Goal: Transaction & Acquisition: Purchase product/service

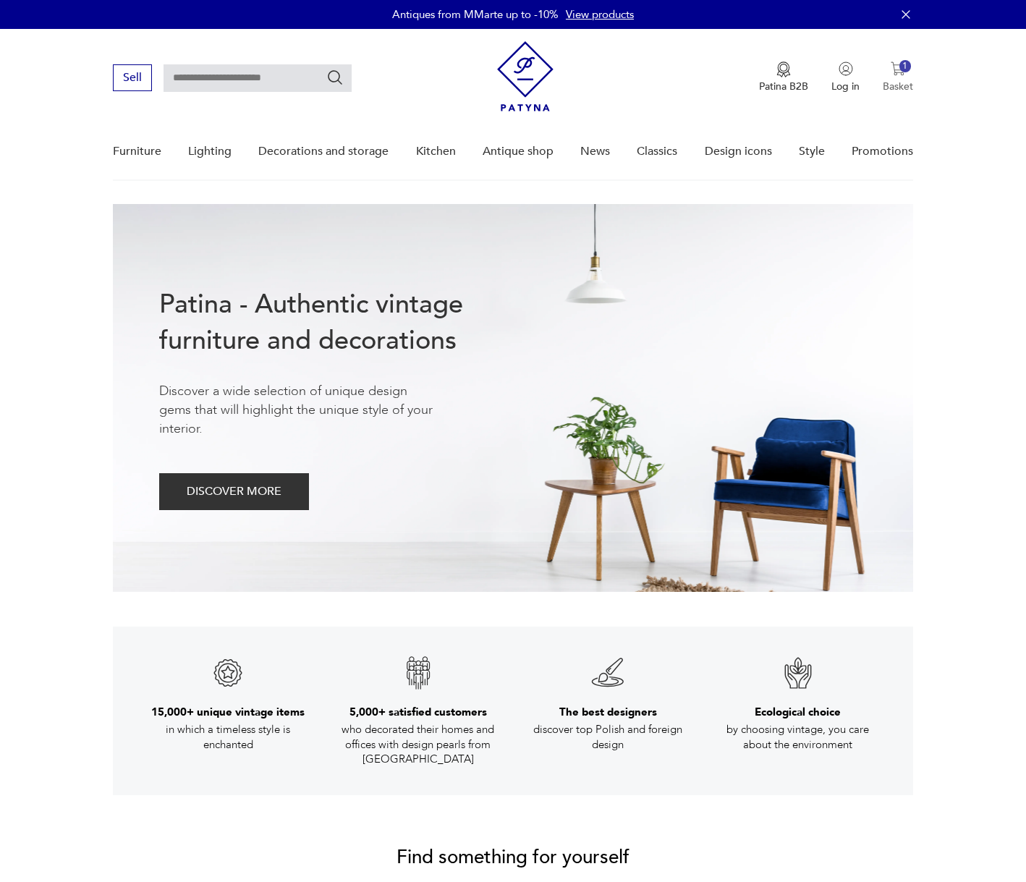
click at [902, 77] on button "1 Basket" at bounding box center [898, 77] width 30 height 32
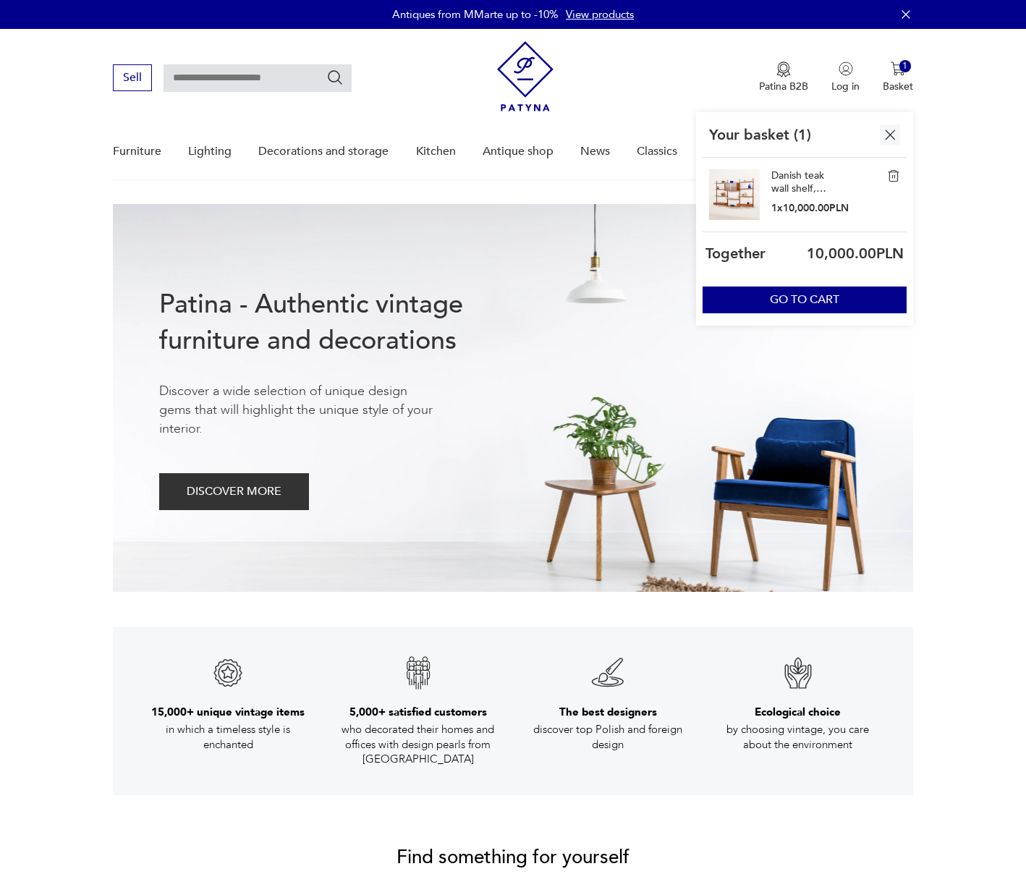
click at [893, 173] on img at bounding box center [893, 175] width 13 height 13
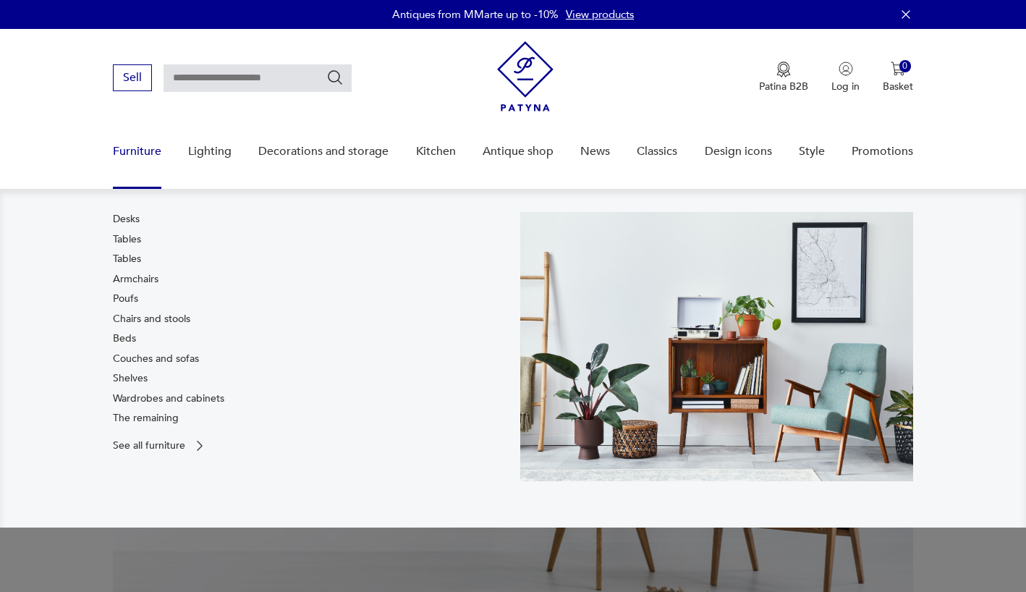
click at [135, 155] on font "Furniture" at bounding box center [137, 151] width 48 height 16
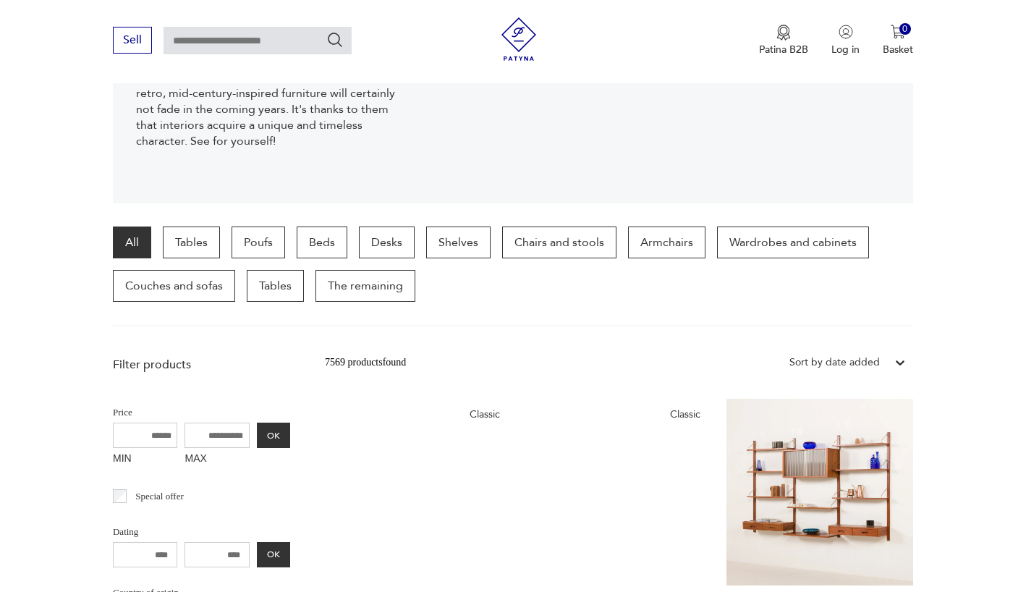
scroll to position [195, 0]
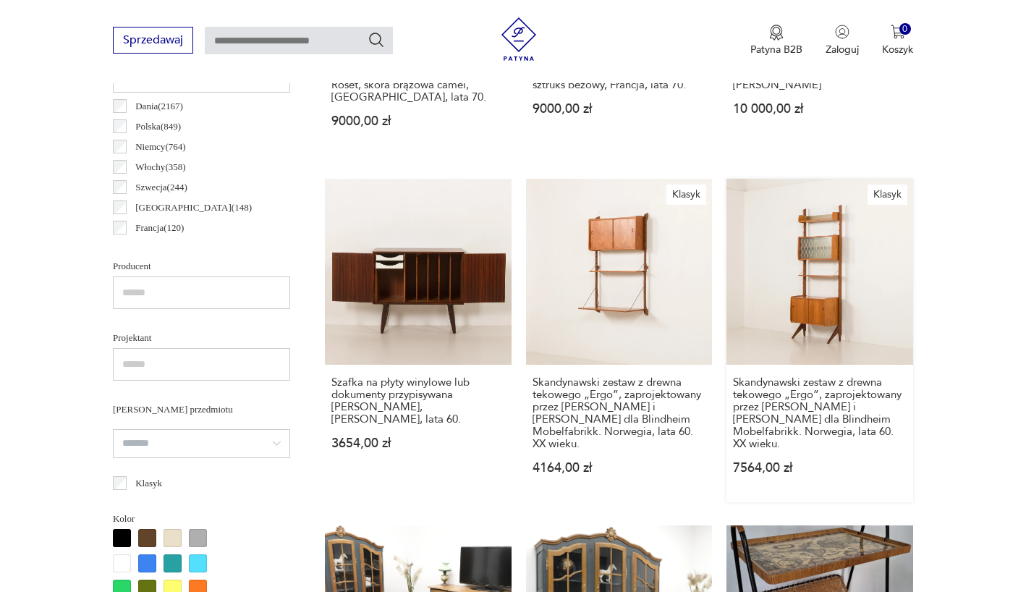
click at [801, 310] on link "Klasyk Skandynawski zestaw z drewna tekowego „Ergo”, zaprojektowany przez [PERS…" at bounding box center [819, 341] width 187 height 324
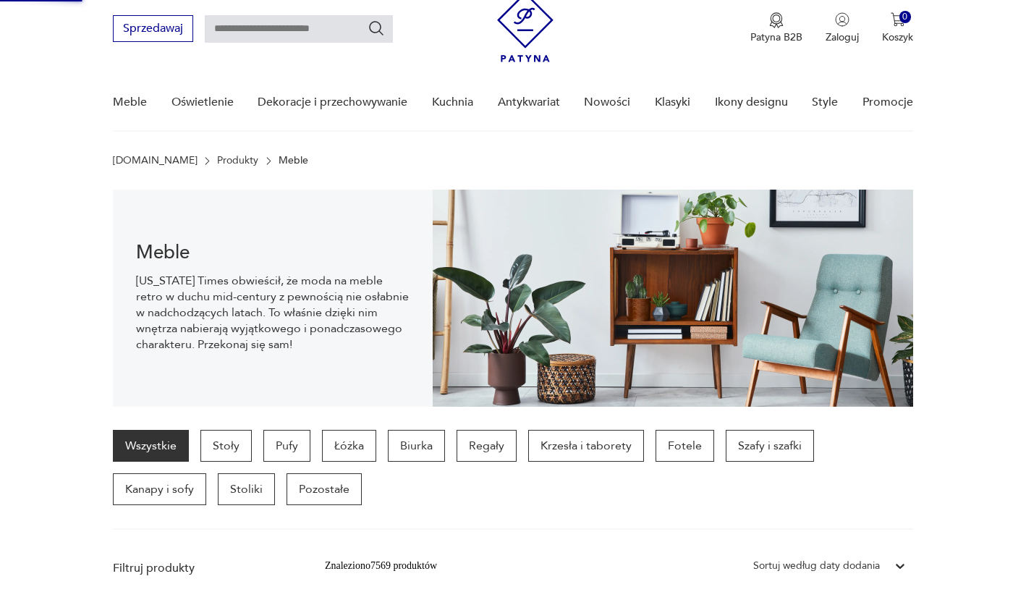
scroll to position [7, 0]
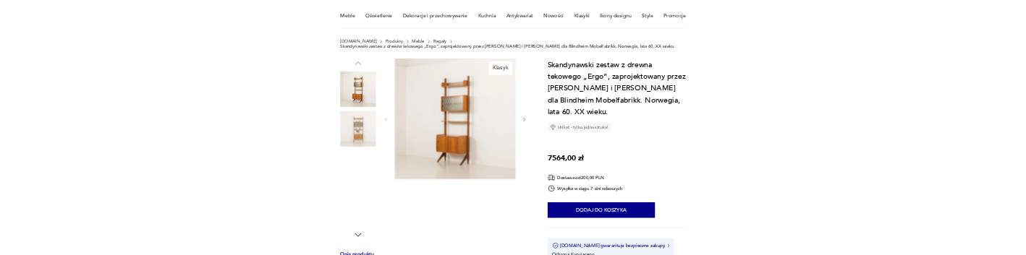
scroll to position [109, 0]
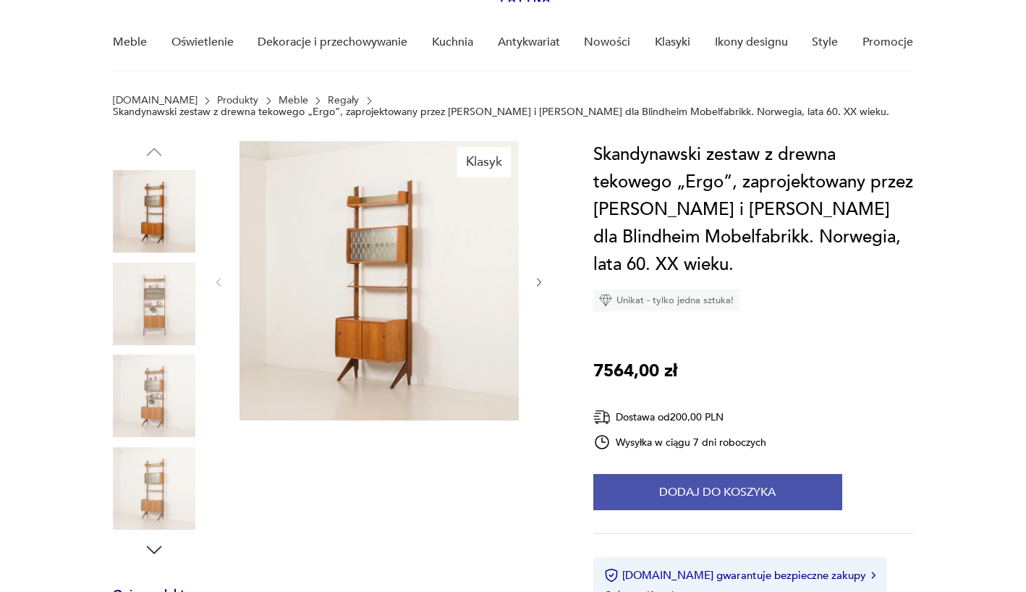
click at [736, 493] on button "Dodaj do koszyka" at bounding box center [717, 492] width 249 height 36
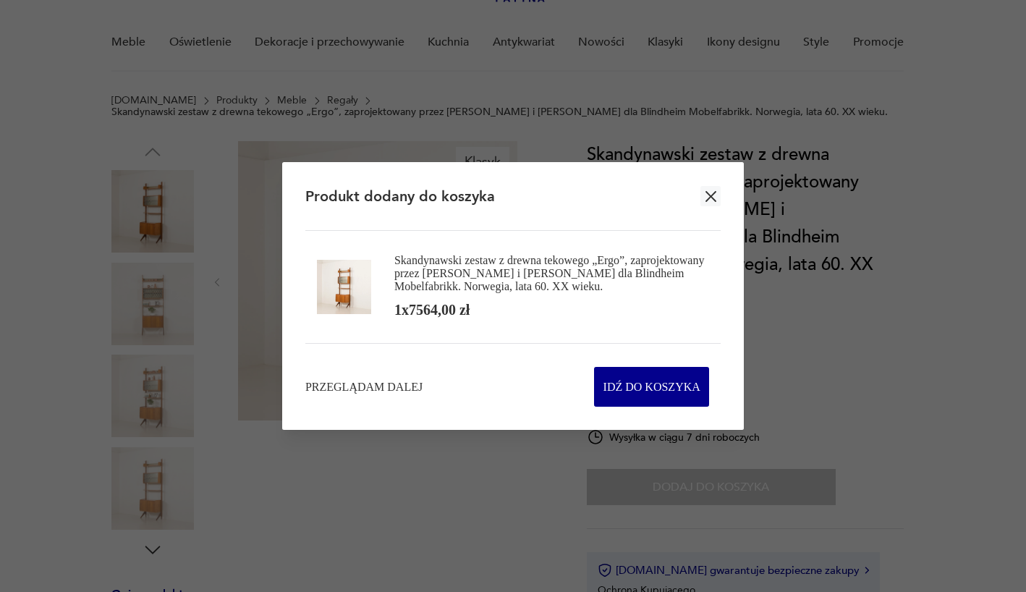
click at [708, 197] on icon "button" at bounding box center [710, 196] width 11 height 11
